Goal: Task Accomplishment & Management: Use online tool/utility

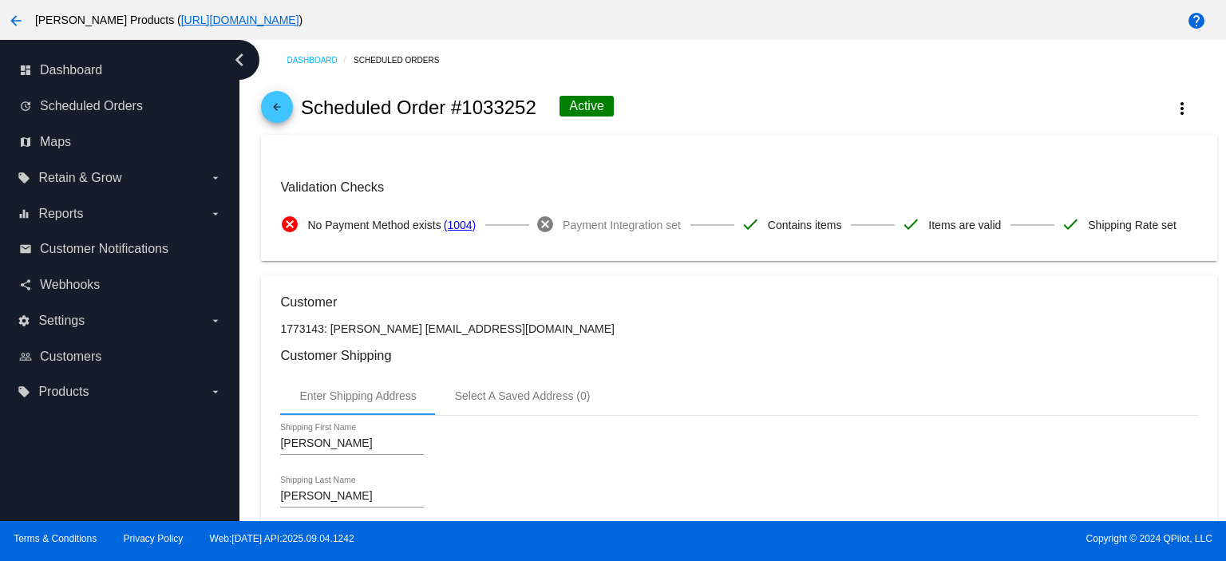
click at [278, 105] on mat-icon "arrow_back" at bounding box center [276, 110] width 19 height 19
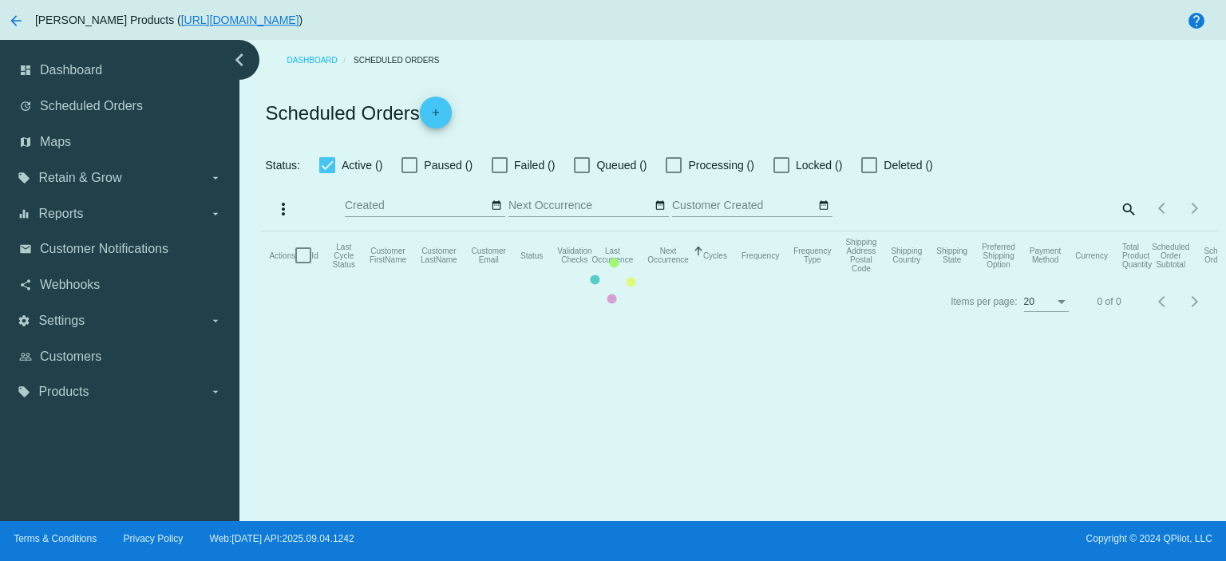
checkbox input "true"
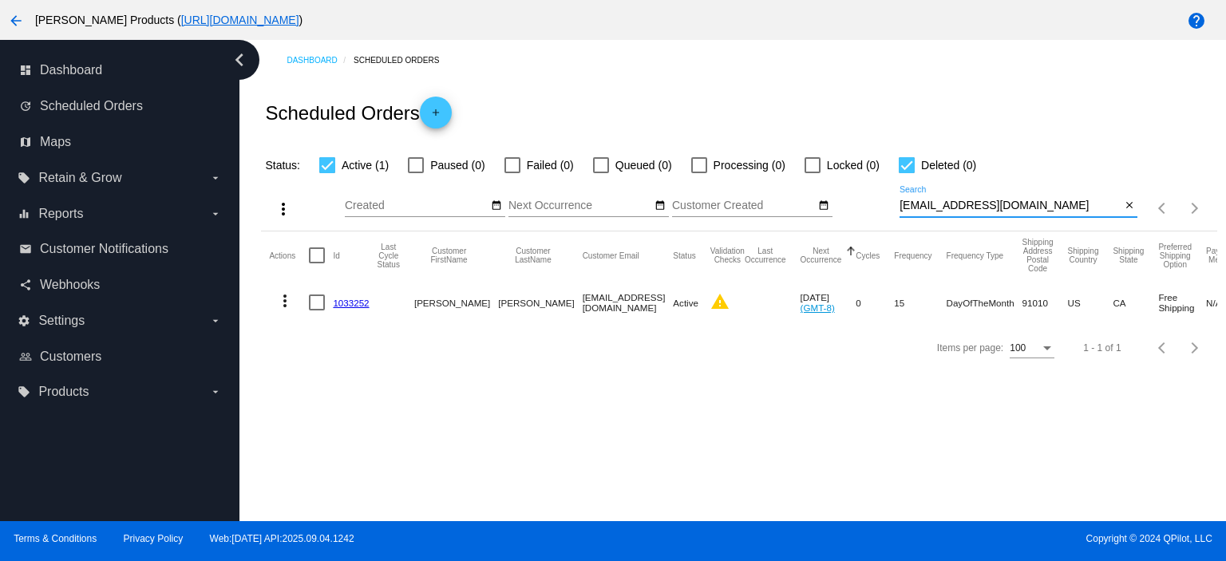
drag, startPoint x: 1086, startPoint y: 210, endPoint x: 852, endPoint y: 219, distance: 234.8
click at [852, 219] on div "more_vert Sep Jan Feb Mar [DATE]" at bounding box center [738, 203] width 955 height 57
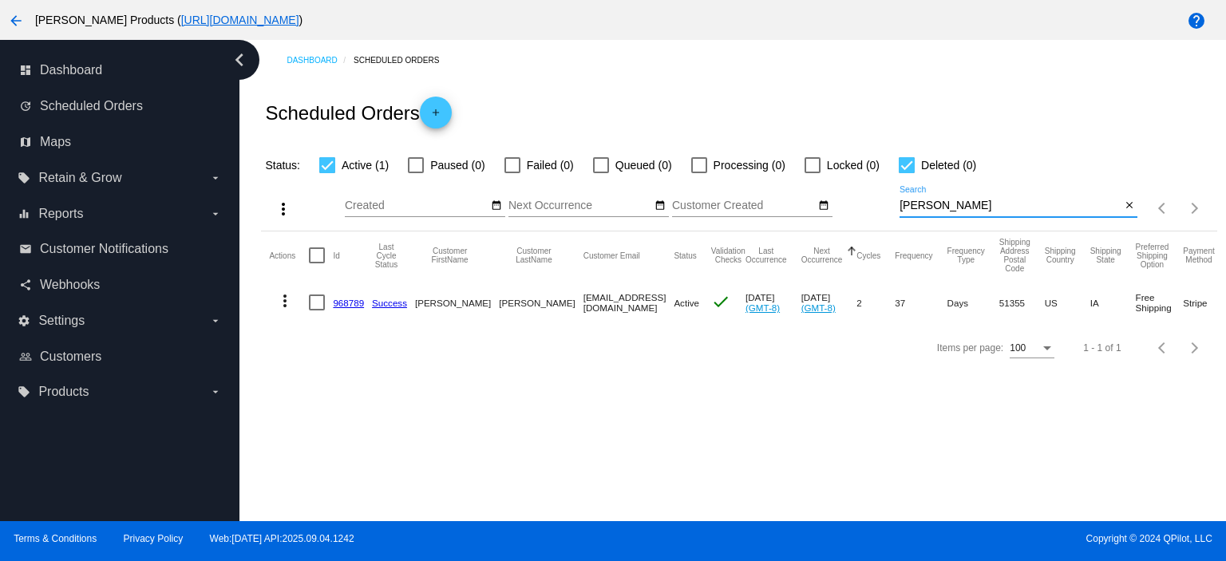
type input "[EMAIL_ADDRESS][DOMAIN_NAME]"
click at [348, 302] on link "968789" at bounding box center [348, 303] width 31 height 10
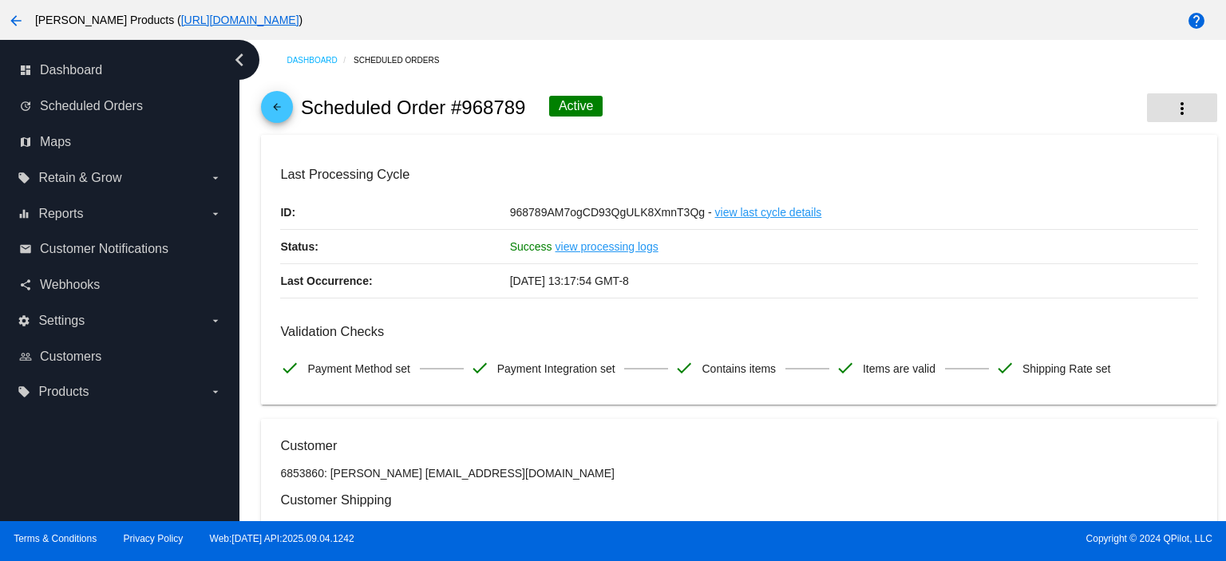
click at [1172, 102] on mat-icon "more_vert" at bounding box center [1181, 108] width 19 height 19
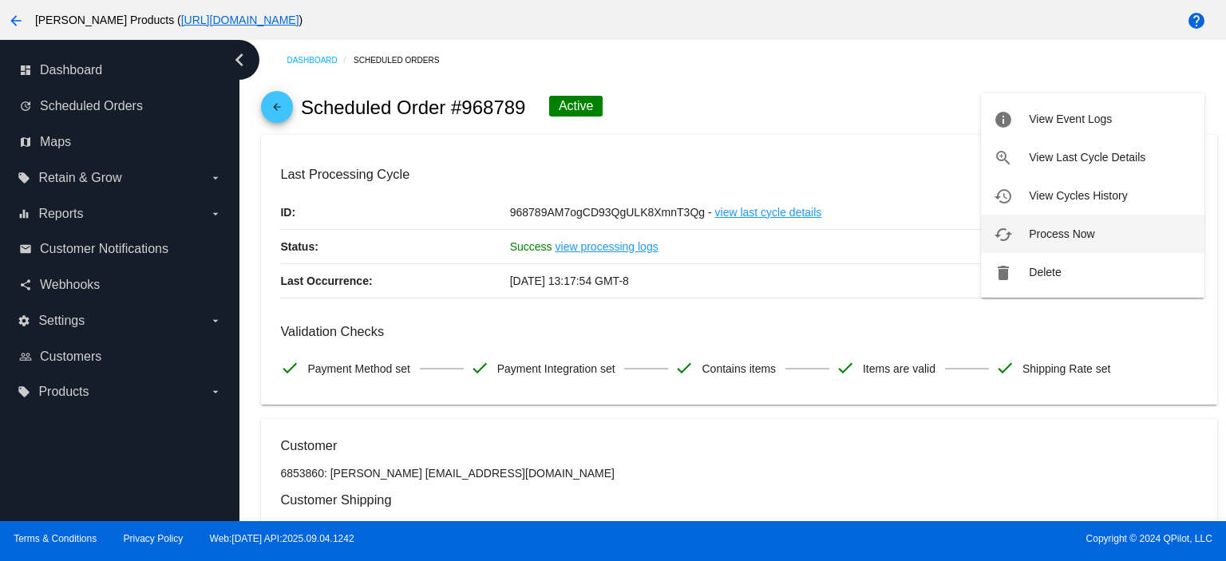
click at [1074, 234] on span "Process Now" at bounding box center [1061, 233] width 65 height 13
